Goal: Register for event/course

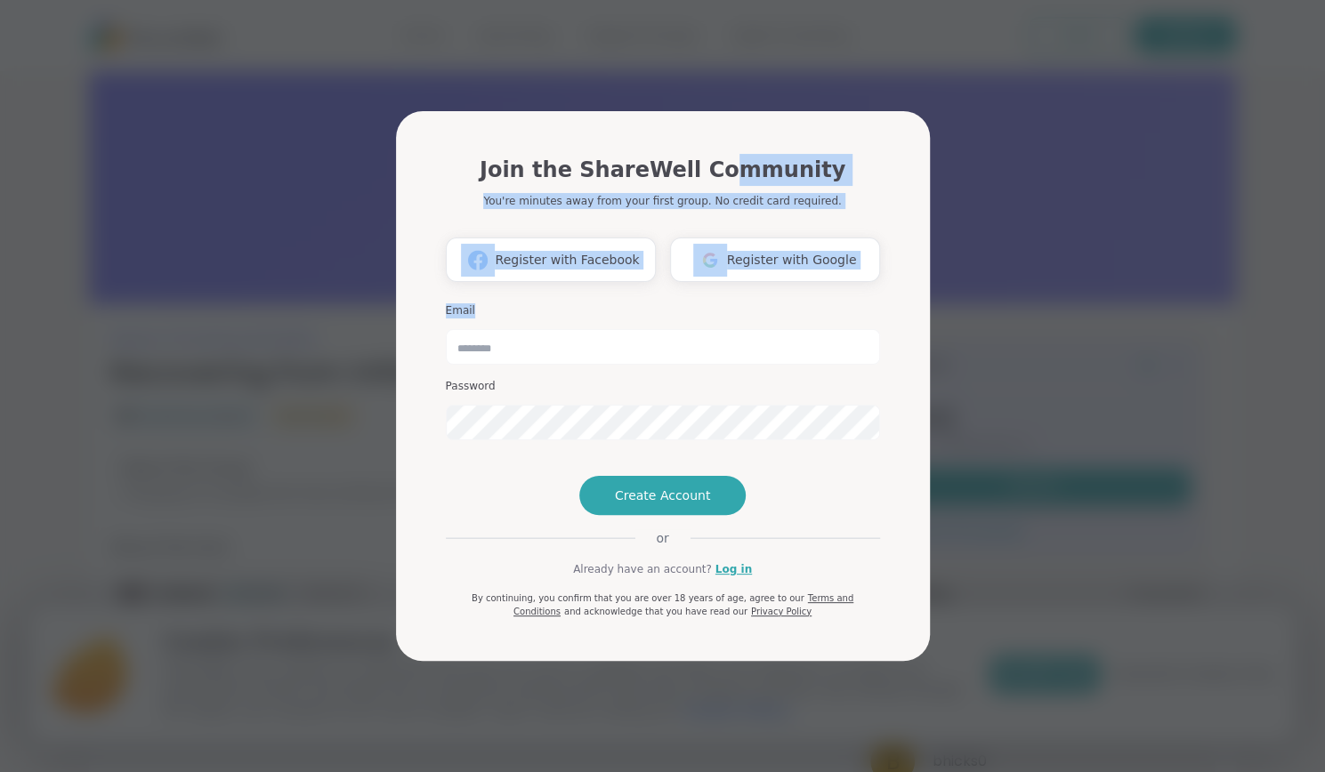
drag, startPoint x: 723, startPoint y: 104, endPoint x: 727, endPoint y: 268, distance: 163.8
click at [727, 268] on div "Join the ShareWell Community You're minutes away from your first group. No cred…" at bounding box center [663, 389] width 463 height 543
click at [593, 238] on button "Register with Facebook" at bounding box center [551, 260] width 210 height 44
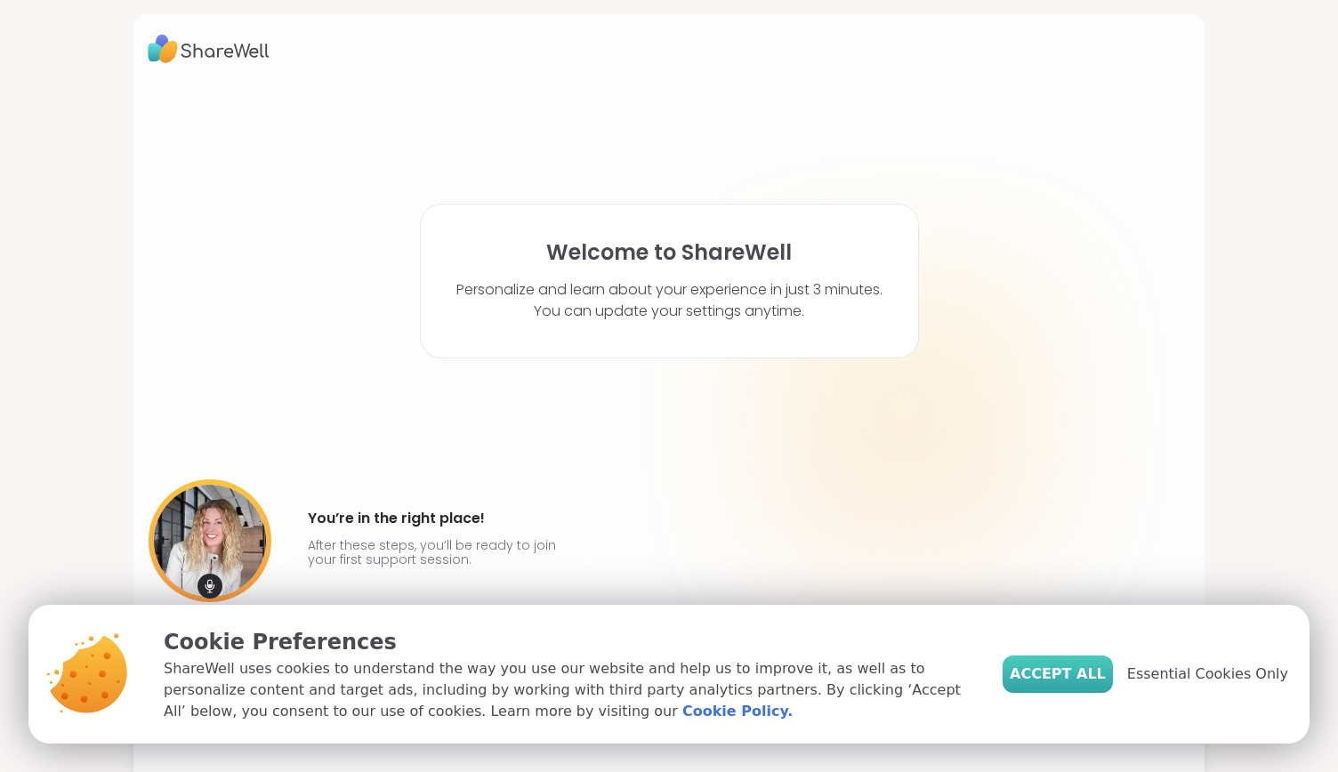
click at [1061, 669] on span "Accept All" at bounding box center [1058, 674] width 96 height 21
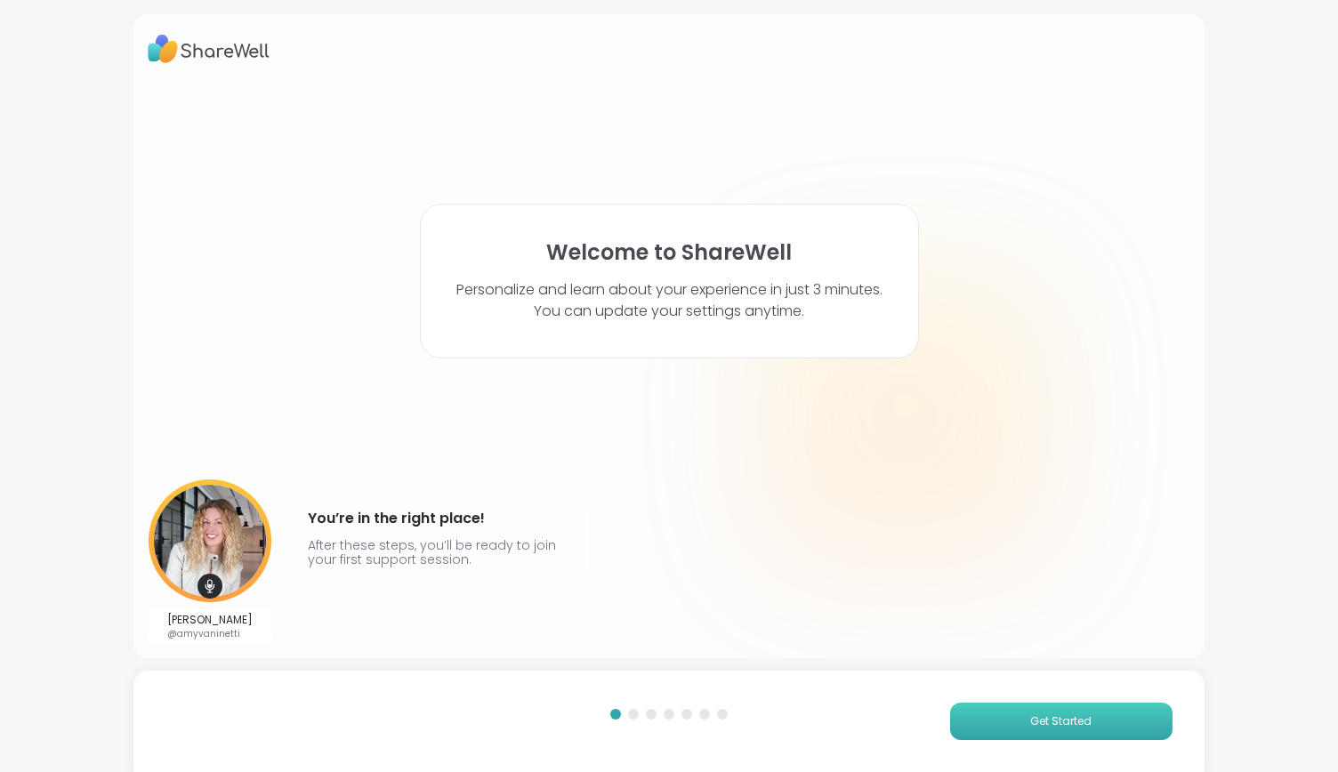
click at [1033, 727] on span "Get Started" at bounding box center [1060, 722] width 61 height 16
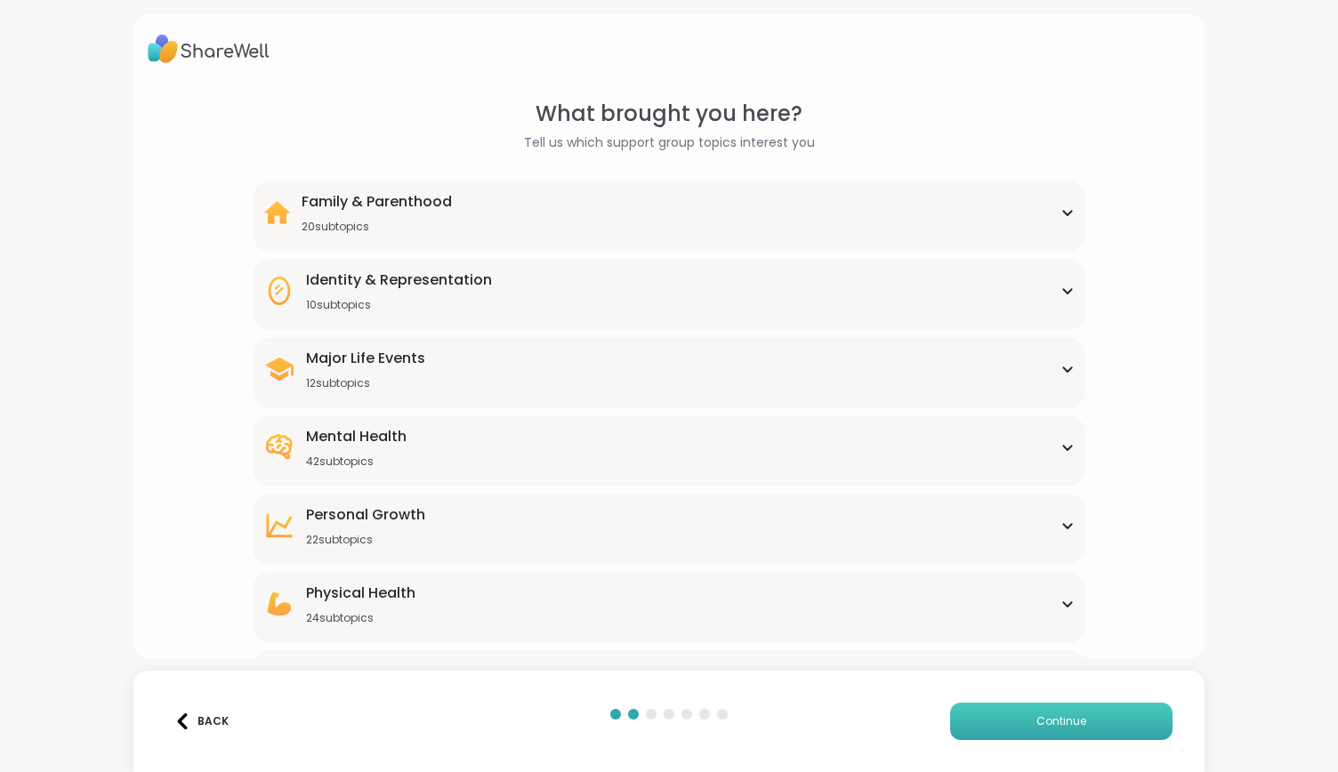
click at [1037, 724] on span "Continue" at bounding box center [1062, 722] width 50 height 16
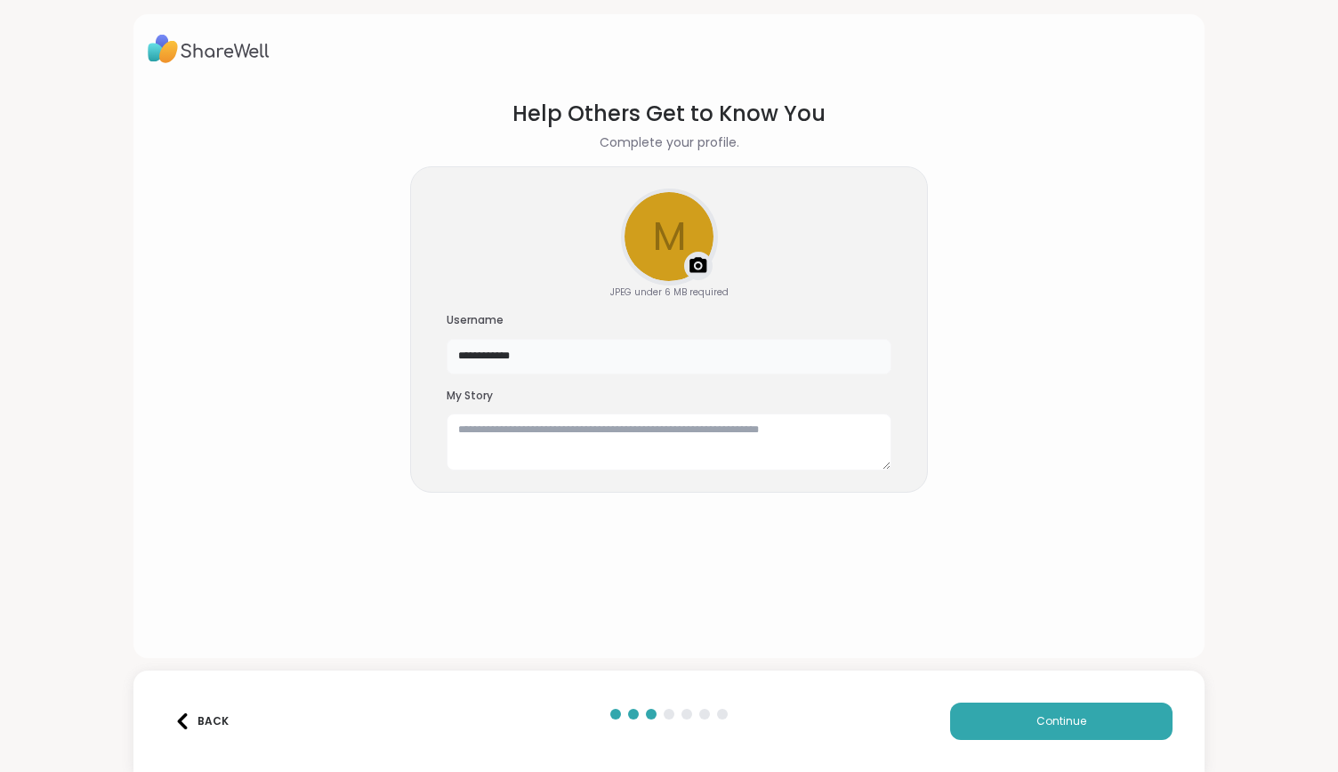
click at [555, 360] on input "**********" at bounding box center [669, 357] width 445 height 36
click at [1045, 731] on button "Continue" at bounding box center [1061, 721] width 222 height 37
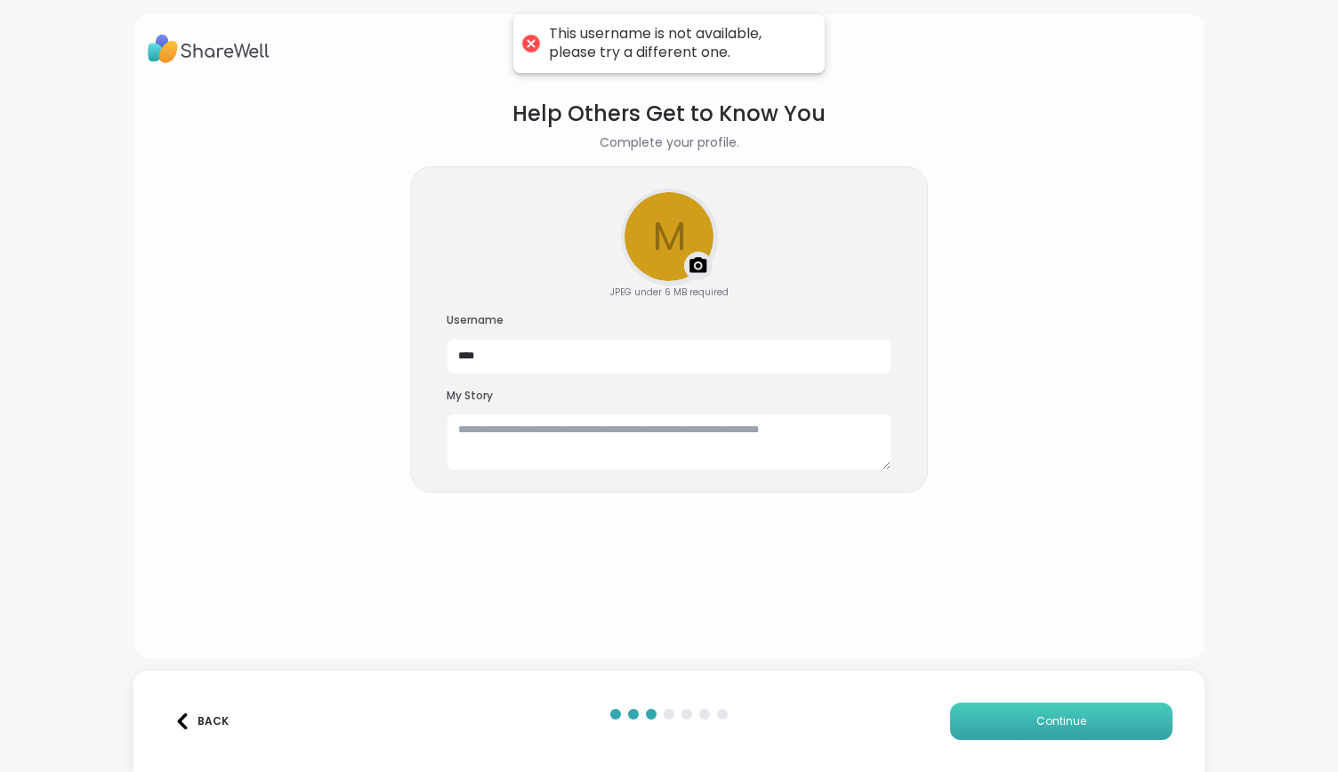
click at [1041, 714] on span "Continue" at bounding box center [1062, 722] width 50 height 16
click at [513, 346] on input "****" at bounding box center [669, 357] width 445 height 36
type input "**********"
click at [1047, 708] on button "Continue" at bounding box center [1061, 721] width 222 height 37
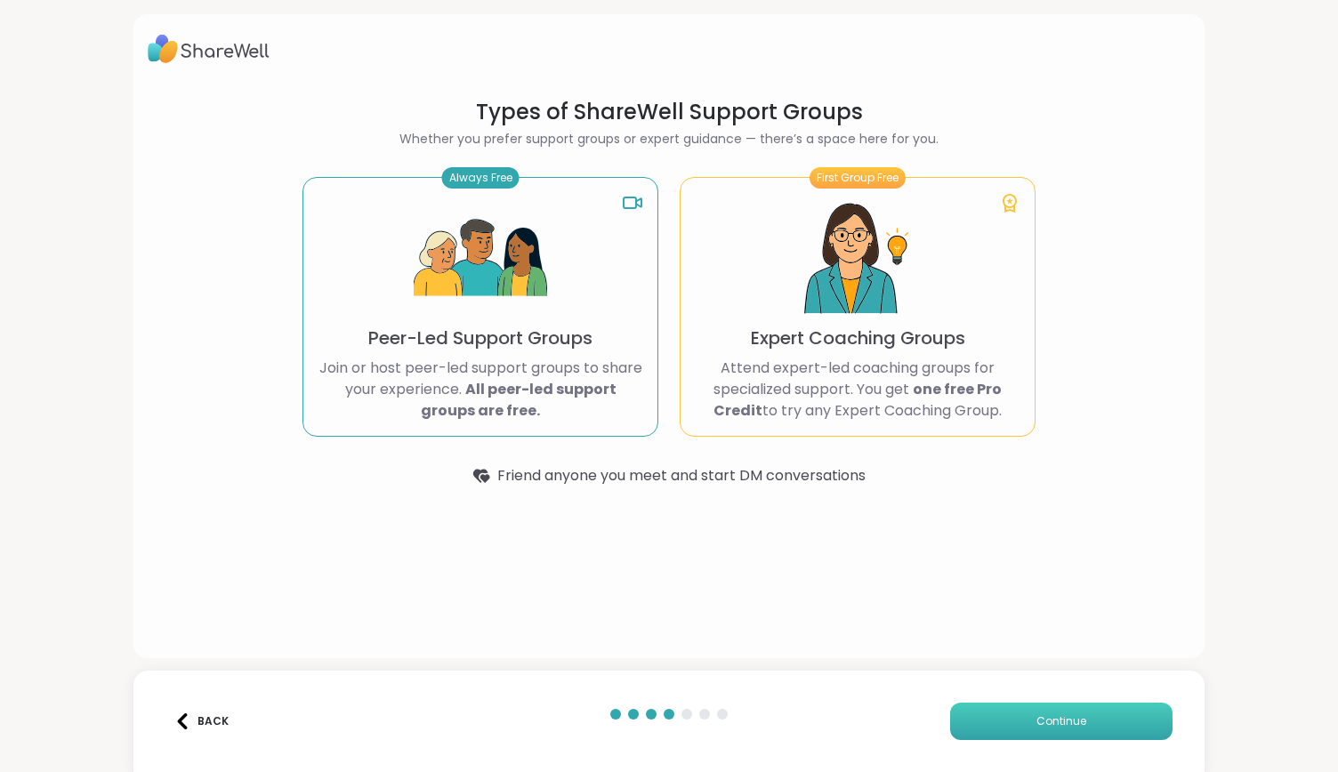
click at [1071, 733] on button "Continue" at bounding box center [1061, 721] width 222 height 37
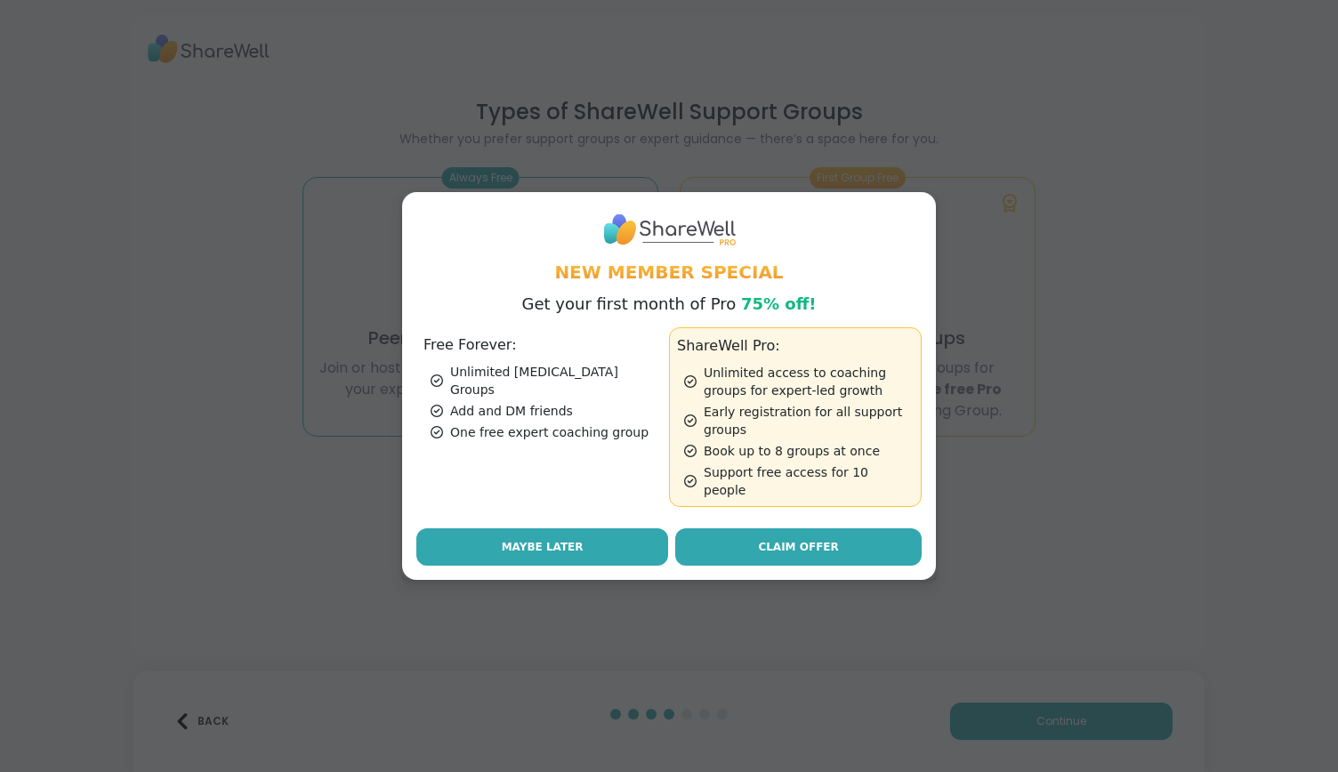
click at [610, 541] on button "Maybe Later" at bounding box center [542, 547] width 252 height 37
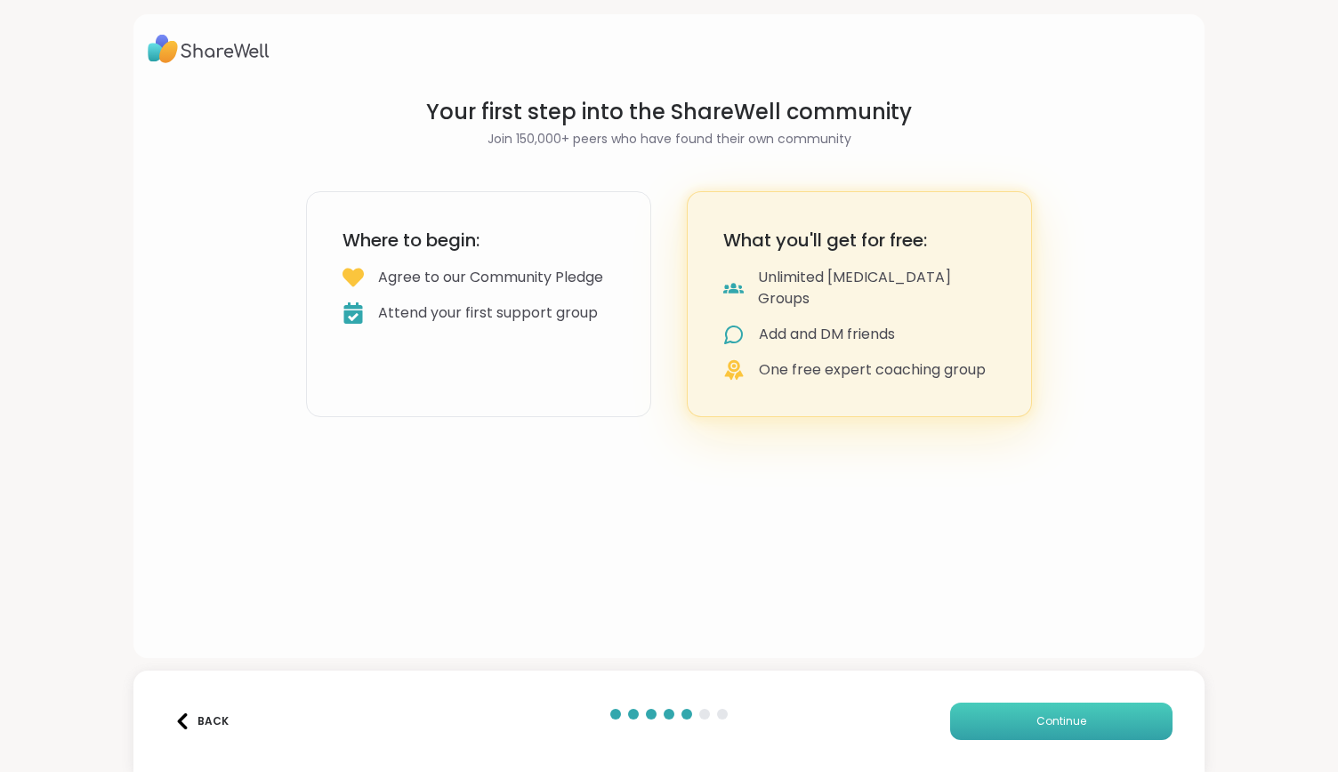
click at [1064, 716] on span "Continue" at bounding box center [1062, 722] width 50 height 16
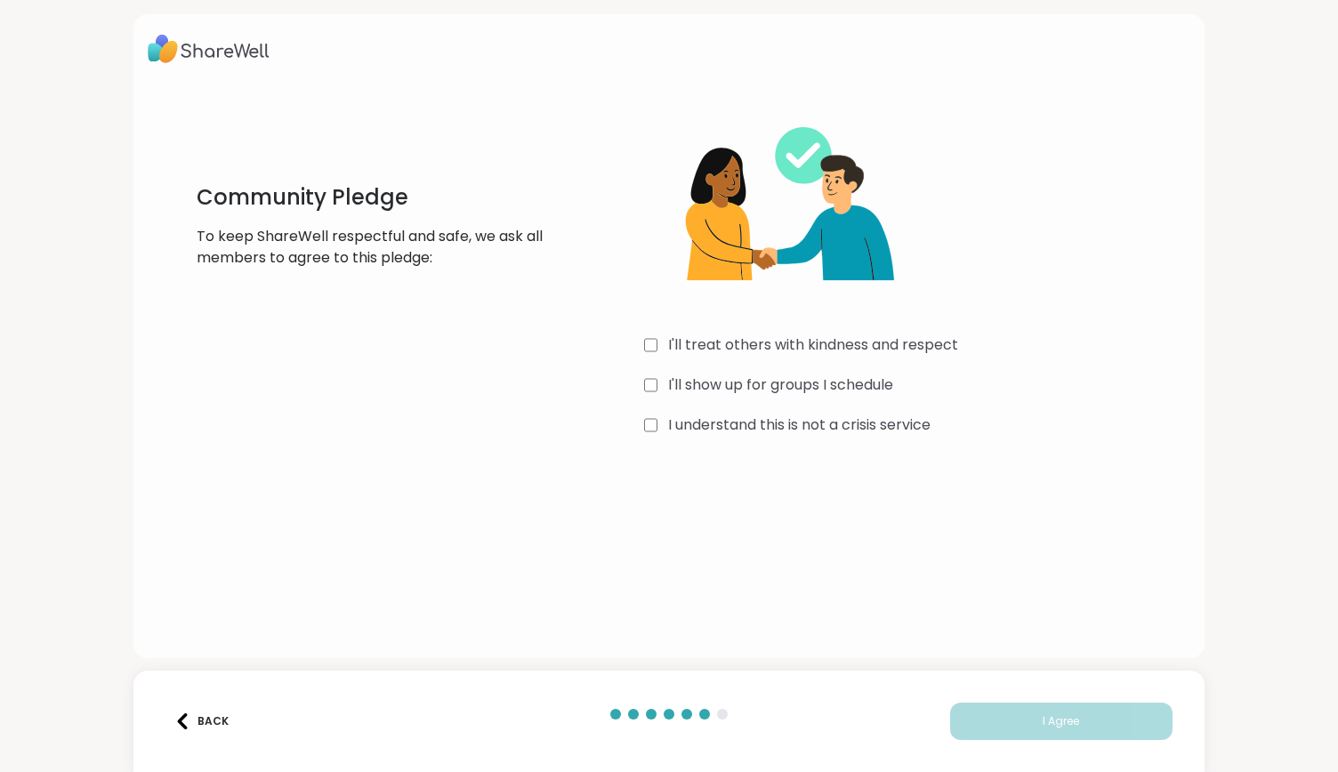
click at [682, 411] on div "I'll treat others with kindness and respect I'll show up for groups I schedule …" at bounding box center [910, 269] width 533 height 343
click at [682, 419] on label "I understand this is not a crisis service" at bounding box center [799, 425] width 262 height 21
click at [692, 385] on label "I'll show up for groups I schedule" at bounding box center [780, 385] width 225 height 21
click at [700, 353] on label "I'll treat others with kindness and respect" at bounding box center [813, 345] width 290 height 21
click at [1062, 732] on button "I Agree" at bounding box center [1061, 721] width 222 height 37
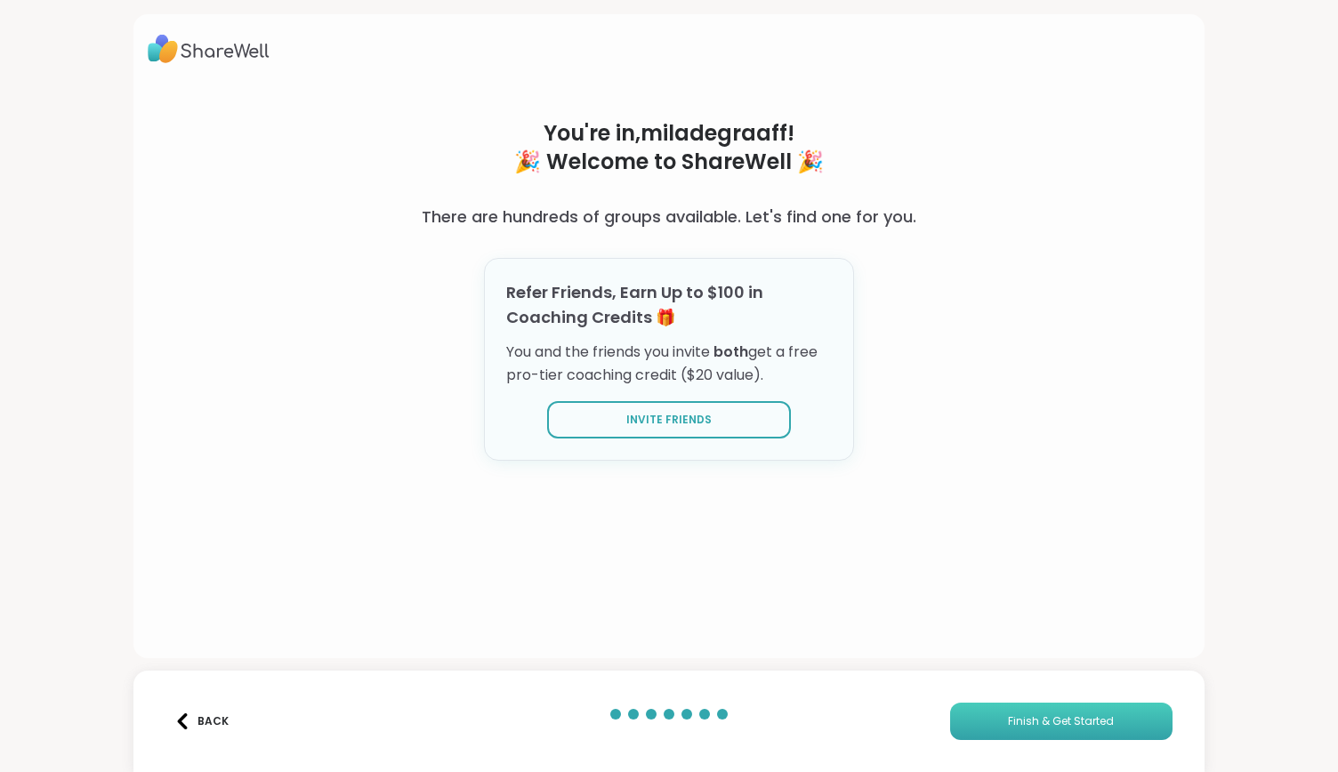
click at [1037, 727] on span "Finish & Get Started" at bounding box center [1061, 722] width 106 height 16
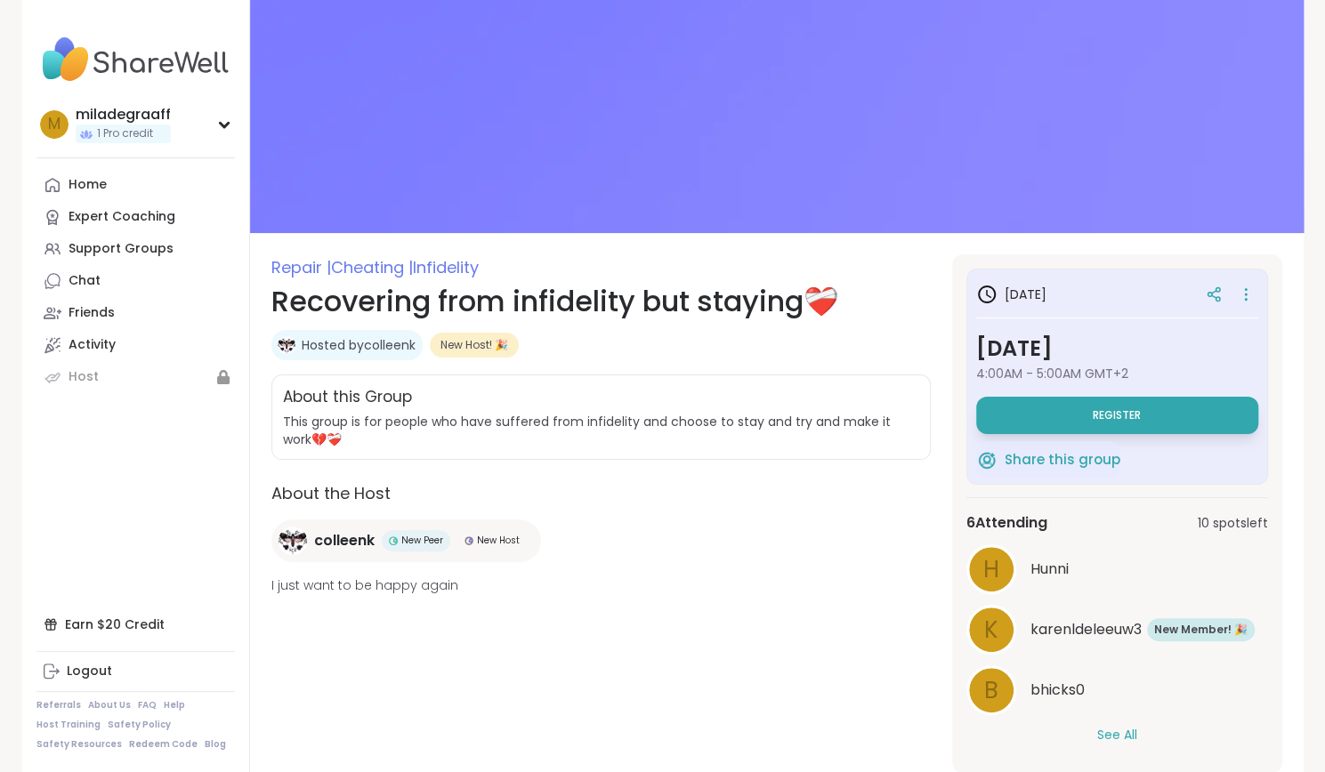
click at [354, 581] on span "I just want to be happy again" at bounding box center [600, 586] width 659 height 18
click at [581, 588] on span "I just want to be happy again" at bounding box center [600, 586] width 659 height 18
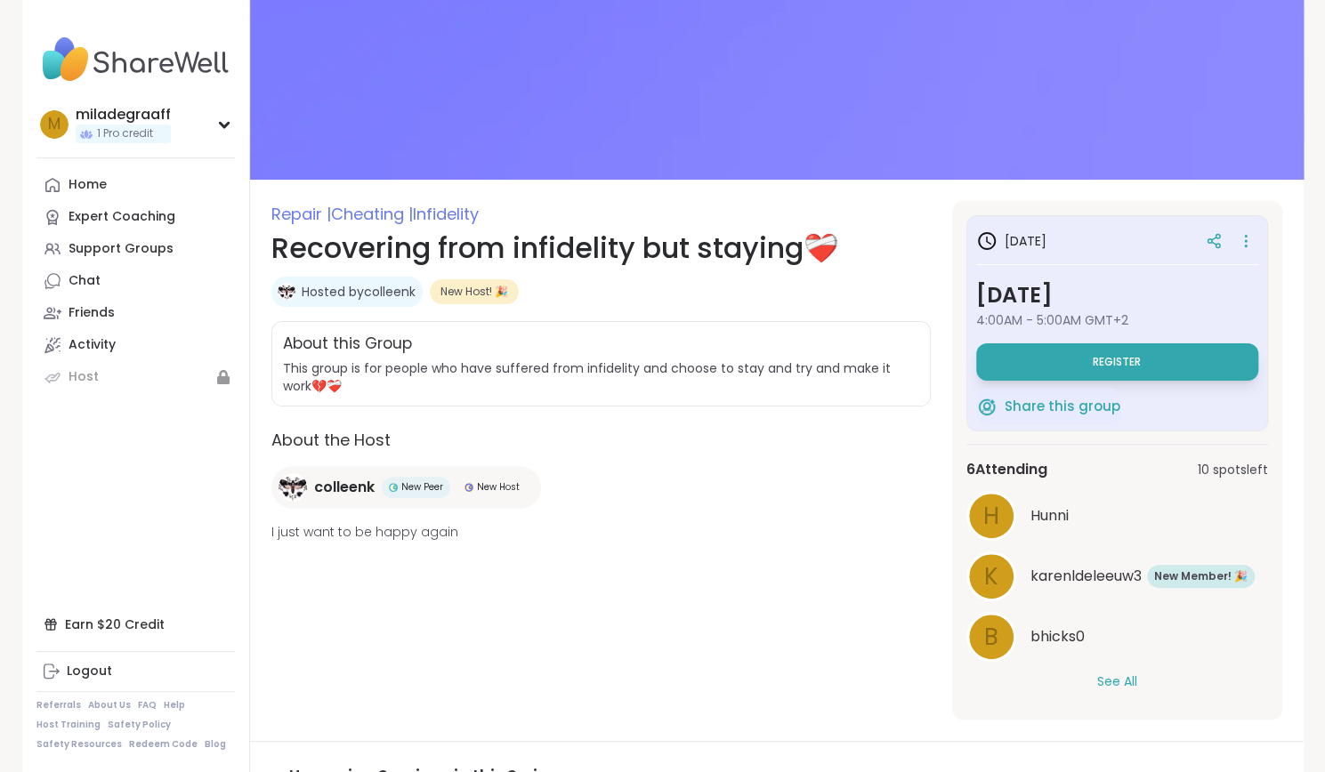
scroll to position [64, 0]
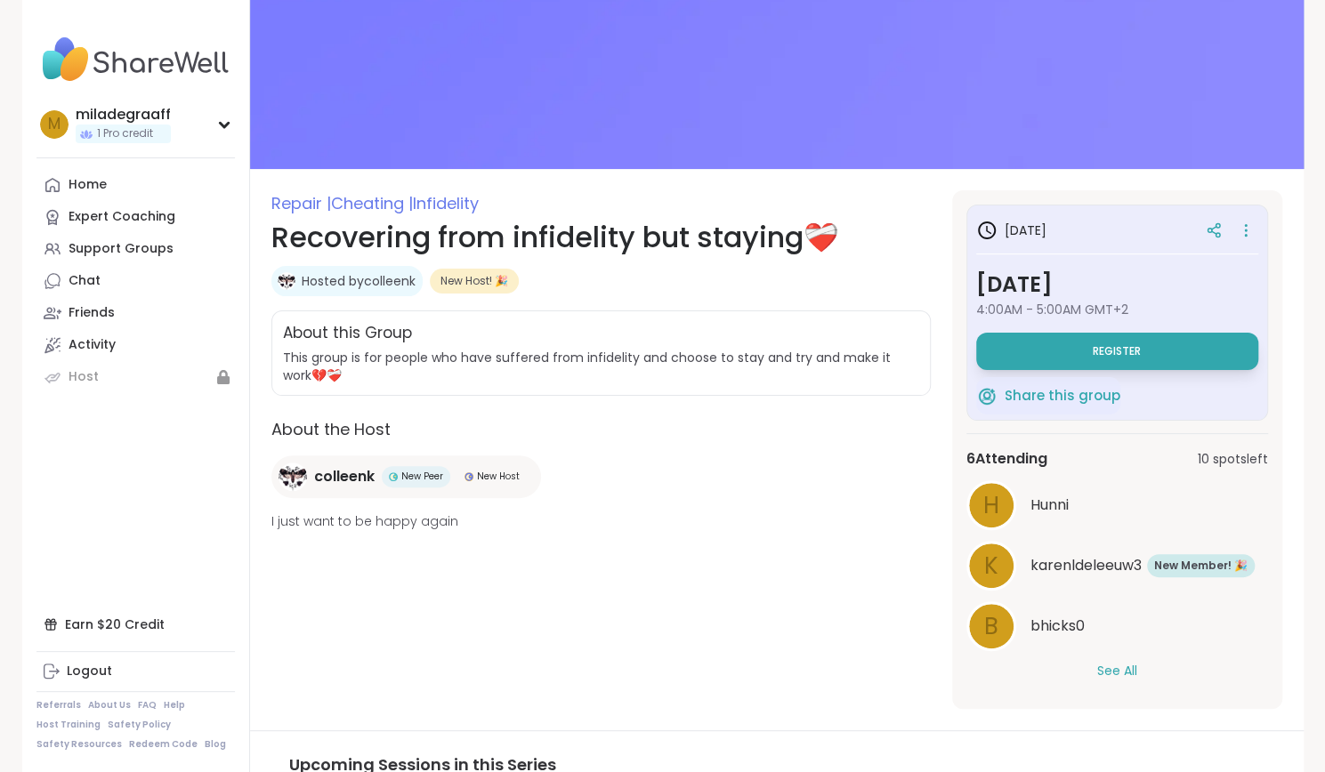
click at [1106, 667] on button "See All" at bounding box center [1117, 671] width 40 height 19
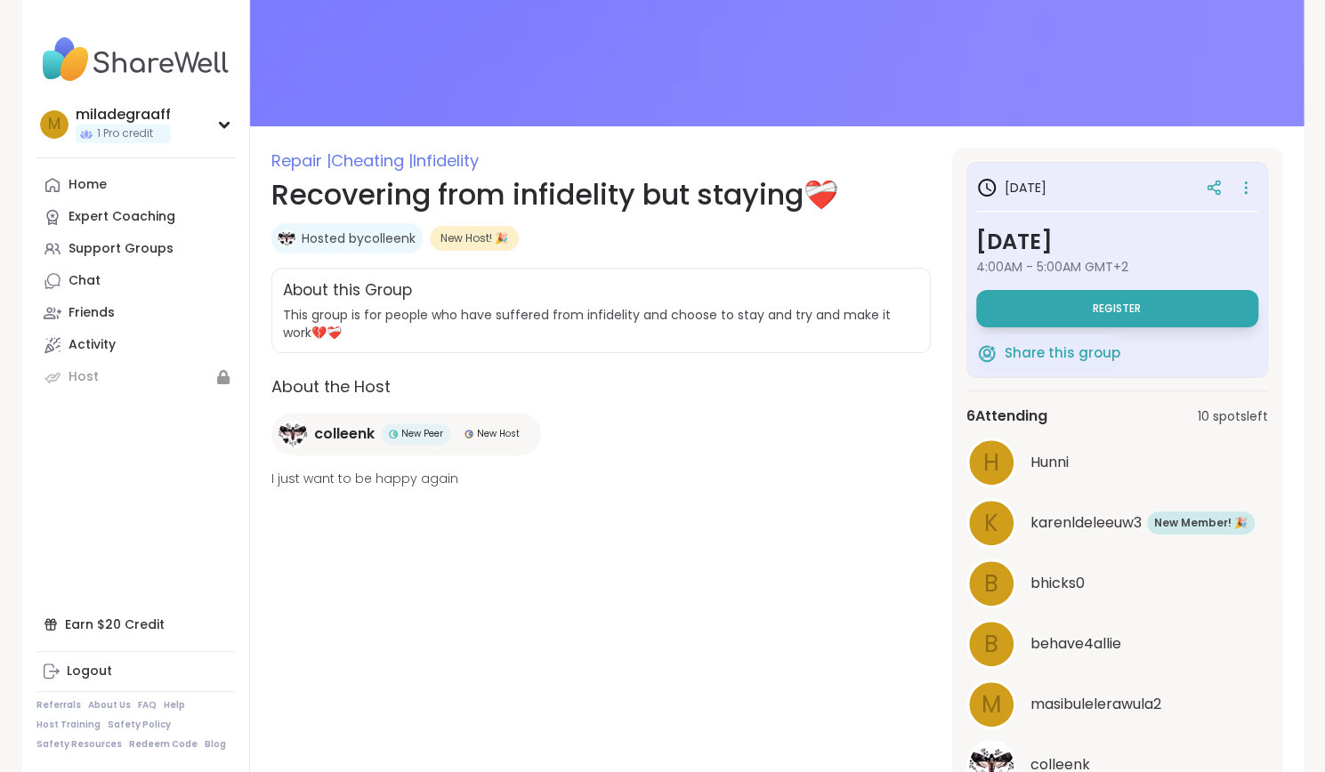
scroll to position [0, 0]
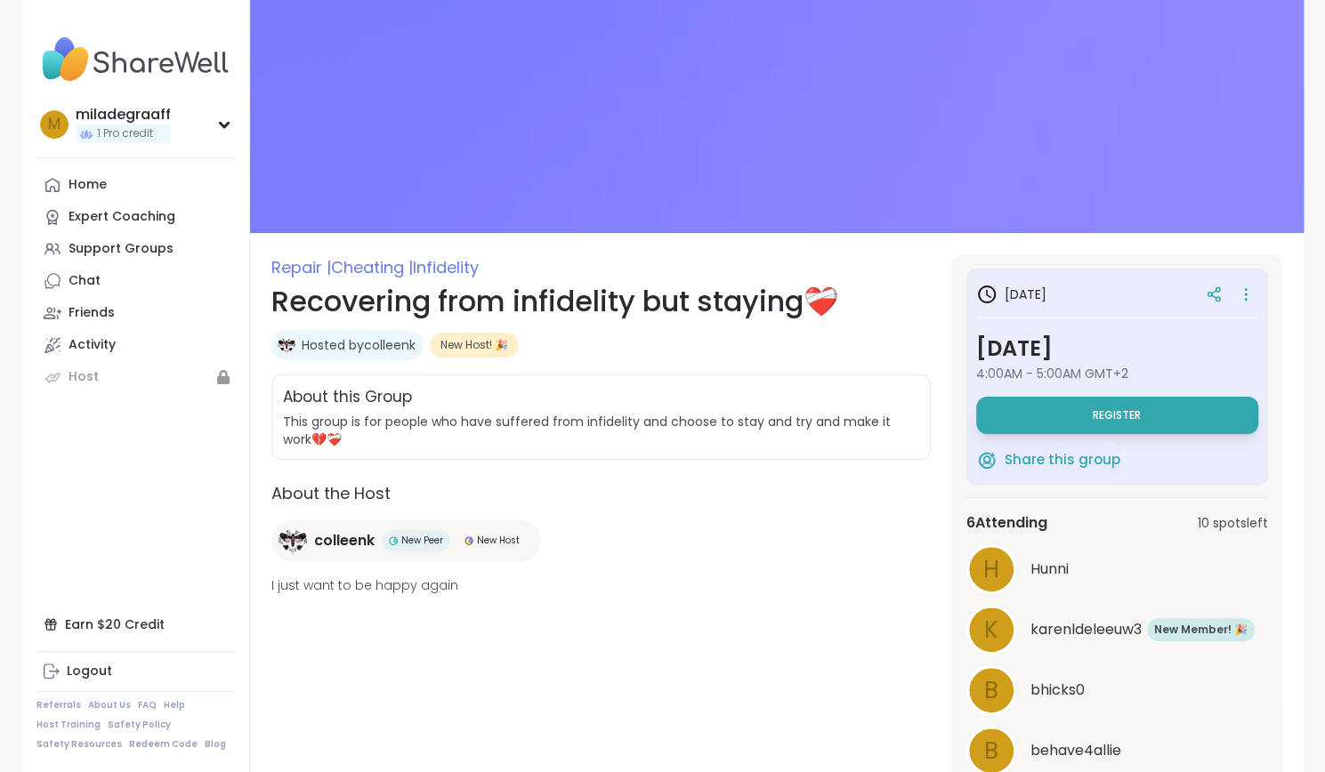
click at [125, 188] on link "Home" at bounding box center [135, 185] width 198 height 32
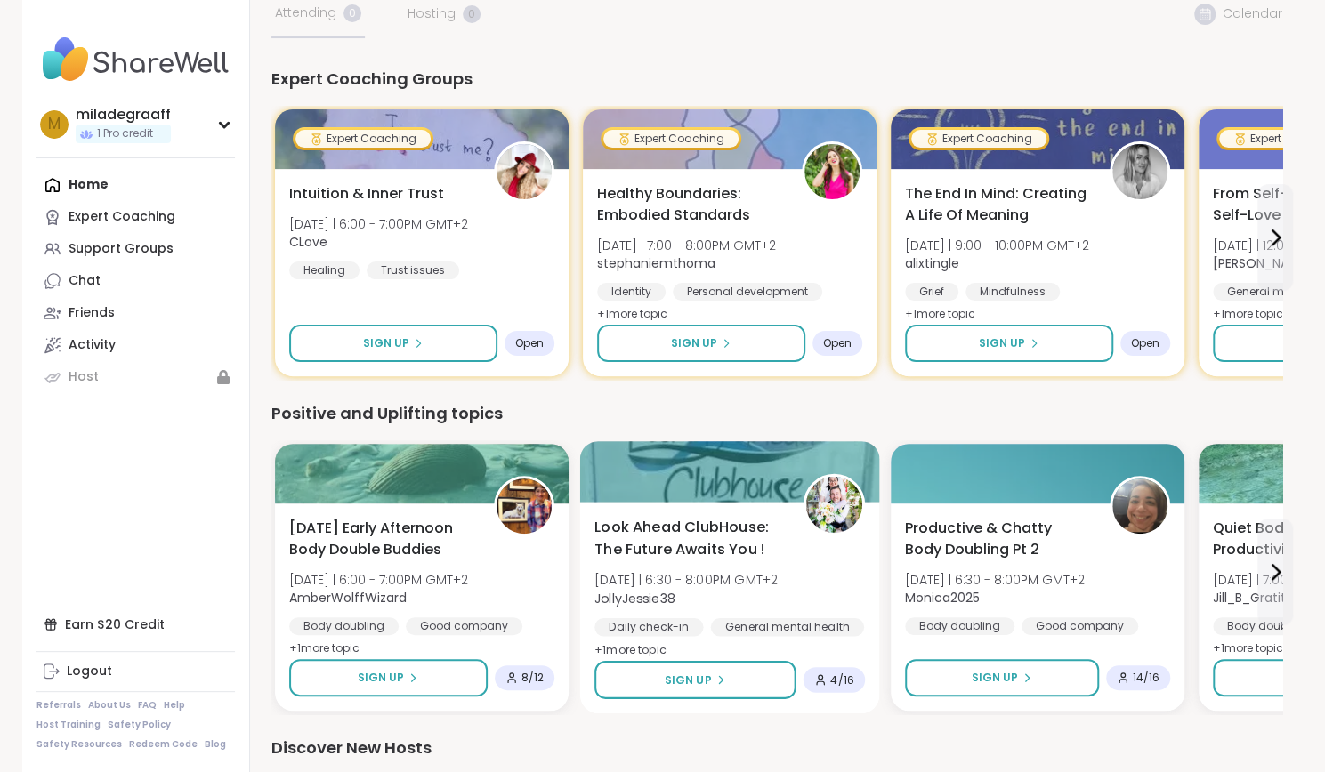
scroll to position [138, 0]
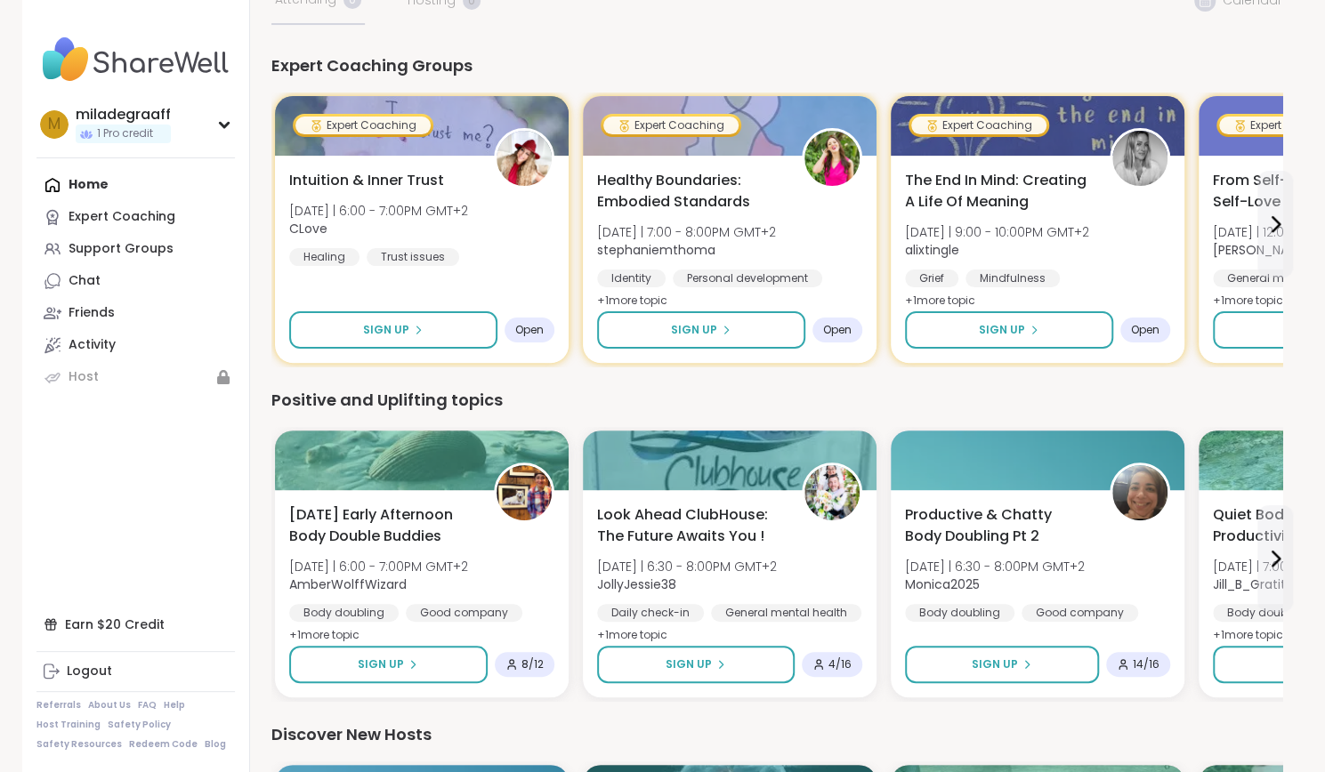
click at [135, 193] on div "Home Expert Coaching Support Groups Chat Friends Activity Host" at bounding box center [135, 281] width 198 height 224
click at [113, 230] on link "Expert Coaching" at bounding box center [135, 217] width 198 height 32
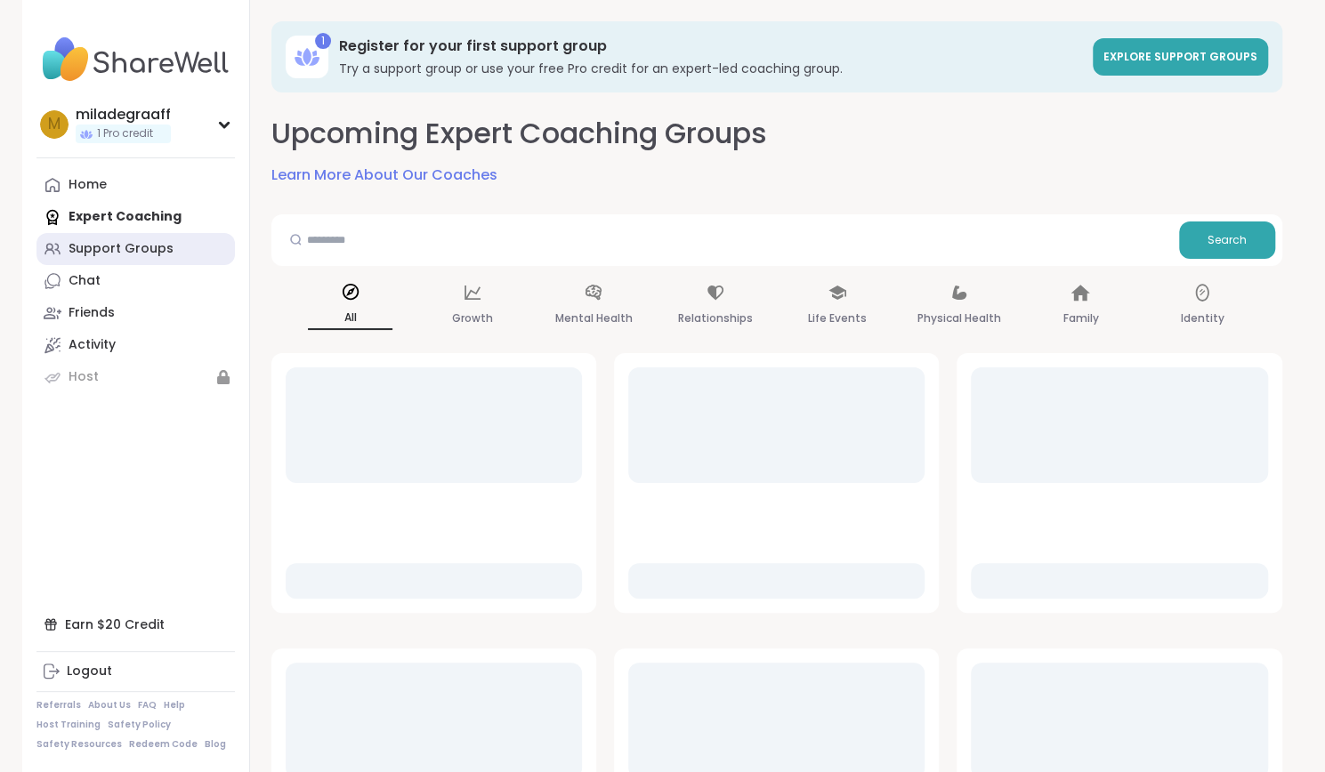
click at [137, 256] on div "Support Groups" at bounding box center [121, 249] width 105 height 18
